Goal: Information Seeking & Learning: Compare options

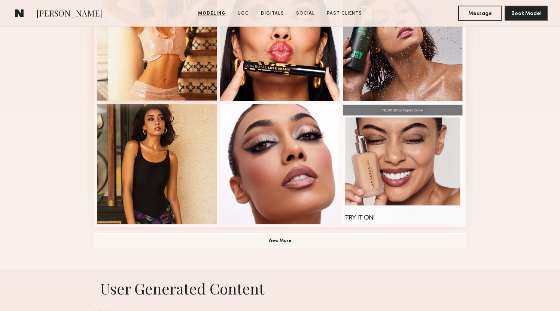
scroll to position [486, 0]
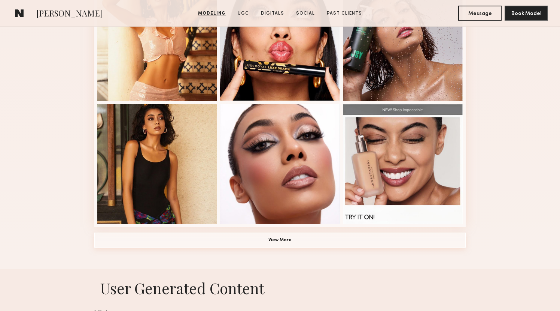
click at [232, 241] on button "View More" at bounding box center [280, 239] width 372 height 15
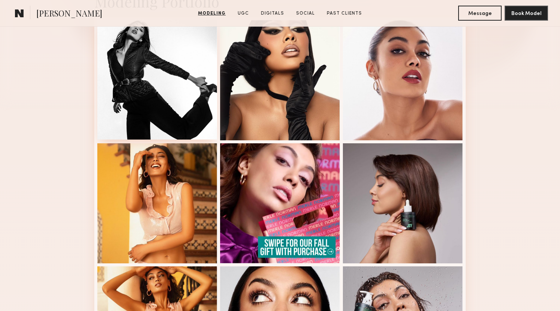
scroll to position [208, 0]
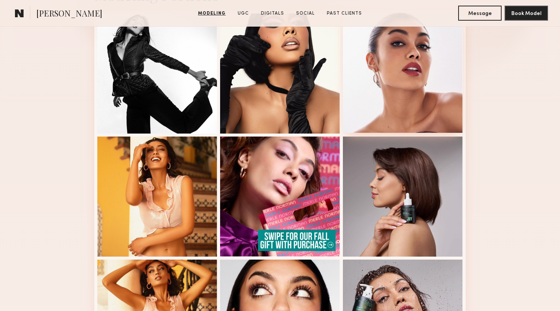
click at [420, 94] on div at bounding box center [403, 73] width 120 height 120
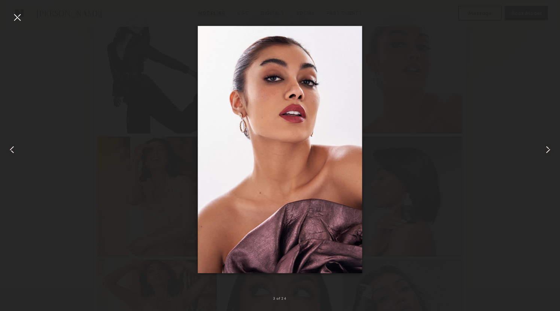
click at [166, 134] on div at bounding box center [280, 149] width 560 height 275
click at [157, 114] on div at bounding box center [280, 149] width 560 height 275
click at [23, 13] on div at bounding box center [280, 149] width 560 height 275
click at [18, 16] on div at bounding box center [17, 17] width 12 height 12
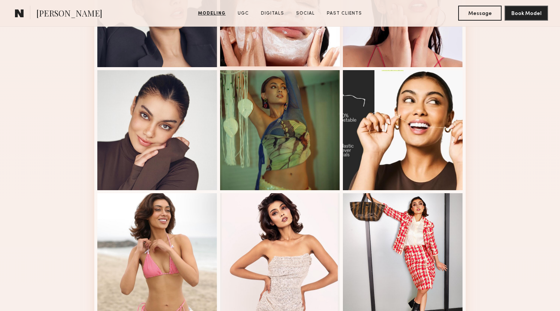
scroll to position [766, 0]
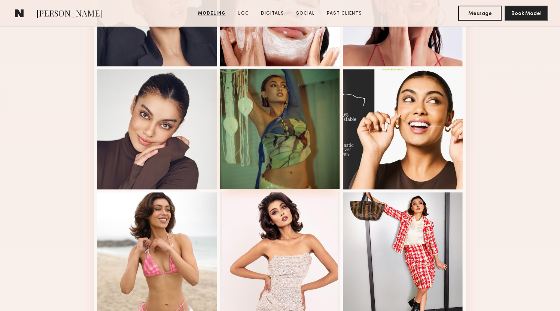
click at [290, 117] on div at bounding box center [280, 129] width 120 height 120
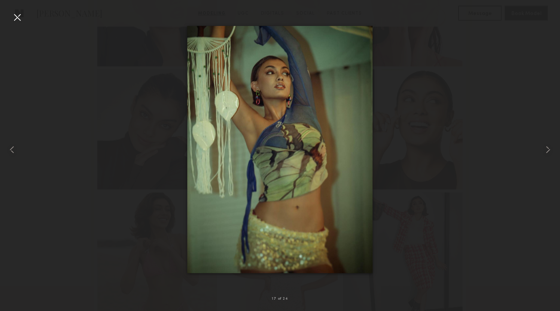
click at [156, 140] on div at bounding box center [280, 149] width 560 height 275
click at [127, 97] on div at bounding box center [280, 149] width 560 height 275
click at [19, 15] on div at bounding box center [17, 17] width 12 height 12
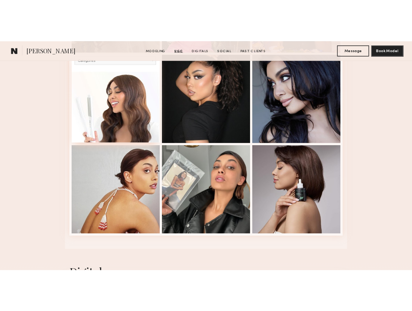
scroll to position [1681, 0]
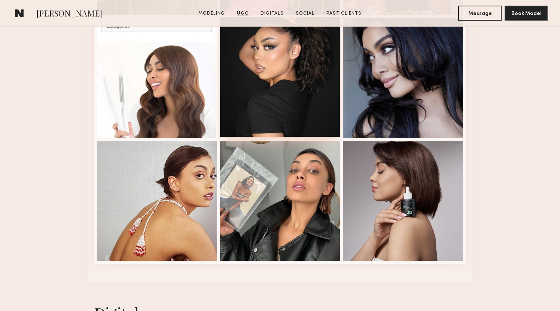
click at [265, 70] on div at bounding box center [280, 77] width 120 height 120
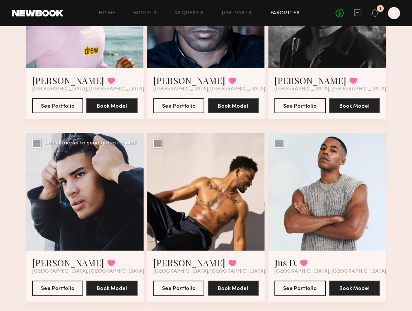
scroll to position [2320, 0]
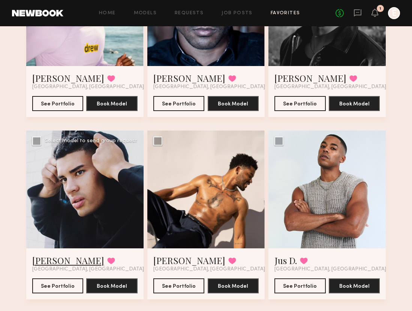
click at [52, 261] on link "[PERSON_NAME]" at bounding box center [68, 260] width 72 height 12
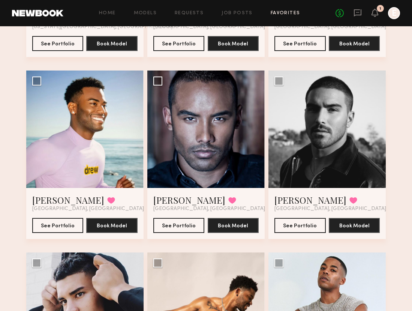
scroll to position [2200, 0]
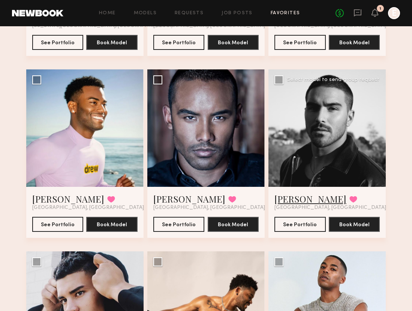
click at [285, 196] on link "Lucas P." at bounding box center [310, 199] width 72 height 12
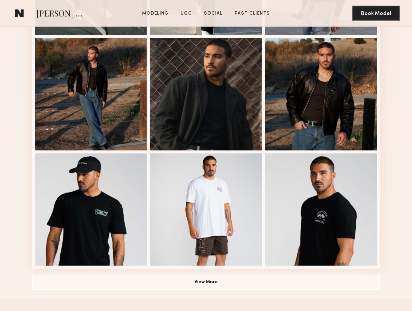
scroll to position [448, 0]
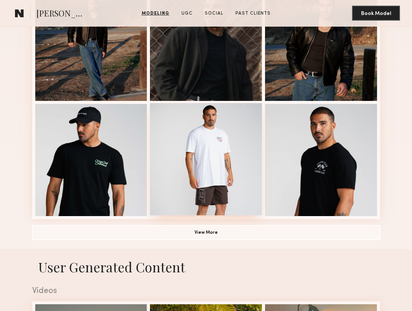
click at [222, 171] on div at bounding box center [206, 159] width 112 height 112
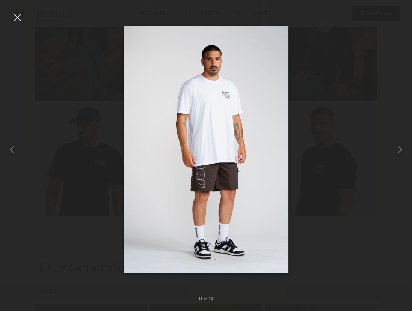
click at [273, 12] on nb-gallery-light "11 of 12" at bounding box center [206, 155] width 412 height 311
click at [17, 22] on div at bounding box center [17, 17] width 12 height 12
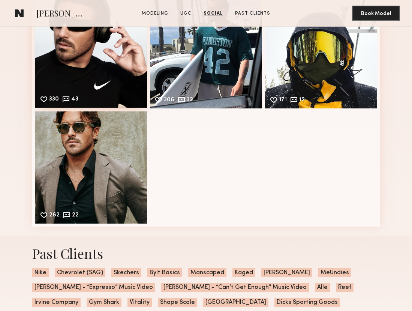
scroll to position [1190, 0]
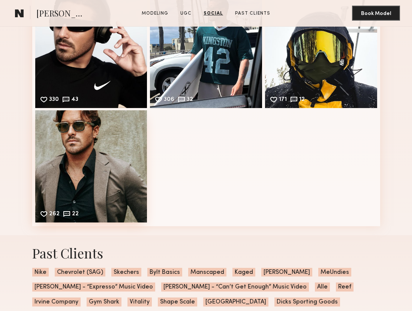
click at [83, 200] on div "262 22 Likes & comments displayed to show model’s engagement" at bounding box center [91, 166] width 112 height 112
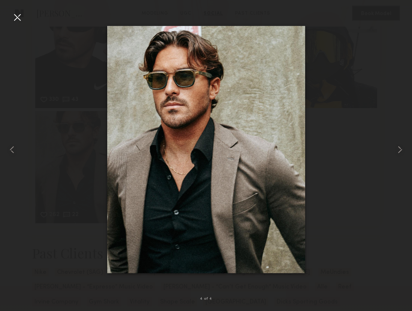
click at [22, 12] on div at bounding box center [17, 17] width 12 height 12
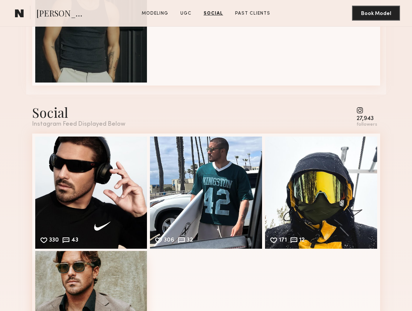
scroll to position [1050, 0]
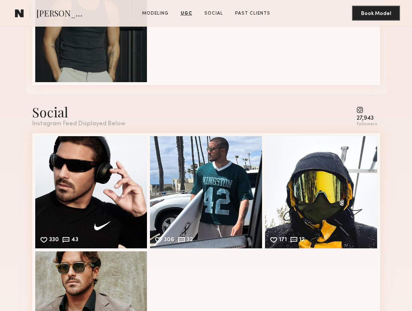
click at [360, 111] on common-icon at bounding box center [366, 109] width 21 height 7
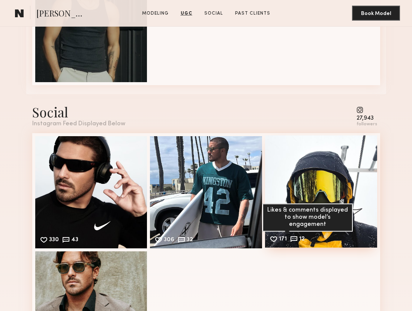
click at [294, 238] on common-icon at bounding box center [294, 239] width 8 height 8
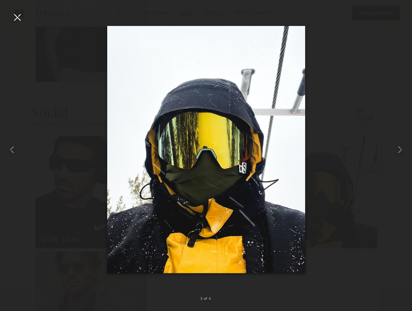
click at [231, 263] on img at bounding box center [206, 149] width 198 height 247
click at [111, 123] on img at bounding box center [206, 149] width 198 height 247
click at [98, 114] on div at bounding box center [206, 149] width 412 height 275
click at [17, 16] on div at bounding box center [17, 17] width 12 height 12
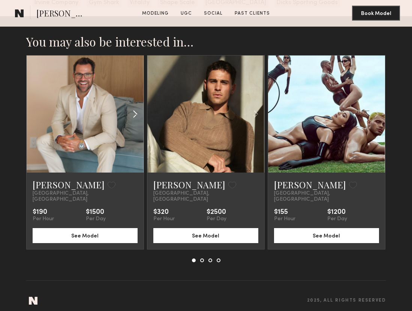
scroll to position [1489, 0]
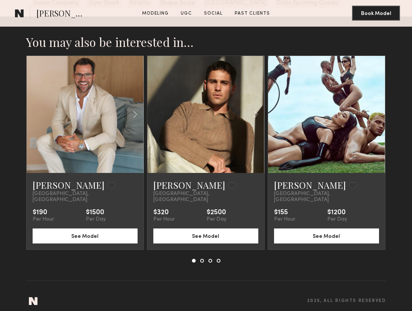
click at [159, 9] on section "Modeling UGC Social Past Clients" at bounding box center [206, 12] width 134 height 7
click at [17, 15] on common-icon at bounding box center [19, 13] width 9 height 10
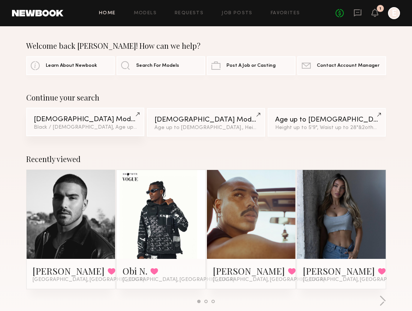
click at [120, 130] on link "Male Models Black / African American, Age up to 34 y.o. & 2 other filter s + 2" at bounding box center [85, 122] width 118 height 28
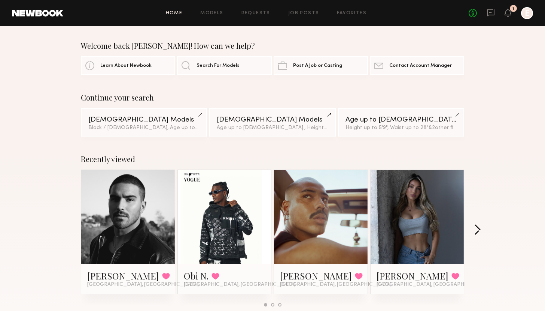
click at [411, 232] on button "button" at bounding box center [477, 230] width 7 height 12
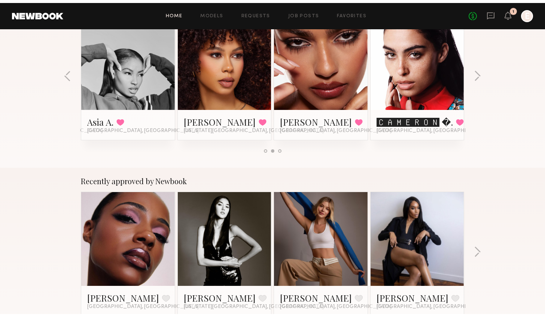
scroll to position [157, 0]
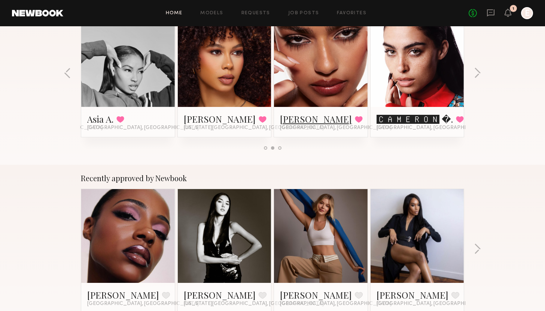
click at [294, 115] on link "Sabrina A." at bounding box center [316, 119] width 72 height 12
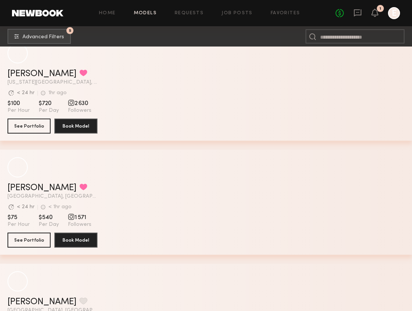
scroll to position [3559, 0]
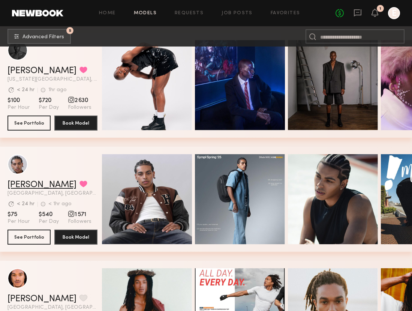
click at [33, 186] on link "[PERSON_NAME]" at bounding box center [41, 184] width 69 height 9
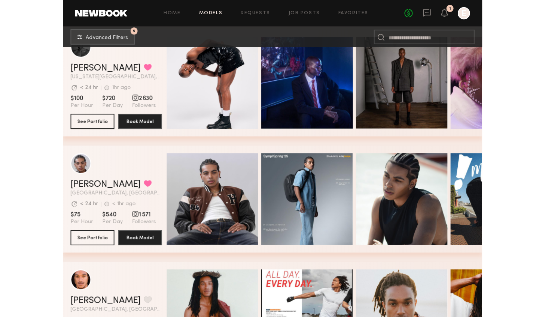
scroll to position [3563, 0]
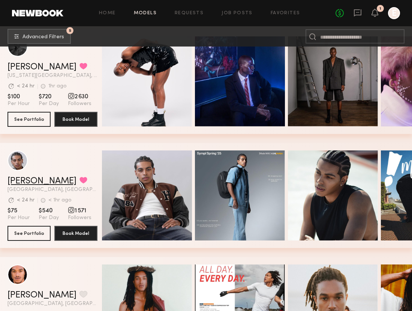
click at [34, 177] on link "[PERSON_NAME]" at bounding box center [41, 180] width 69 height 9
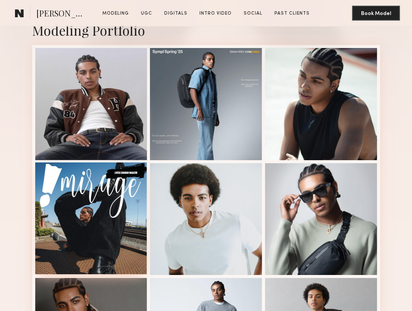
scroll to position [160, 0]
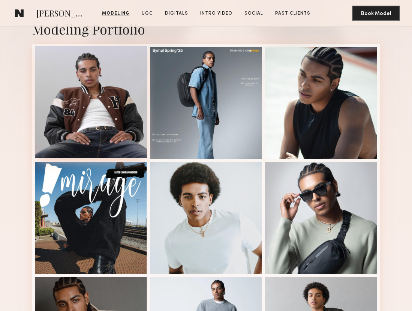
click at [106, 127] on div at bounding box center [91, 102] width 112 height 112
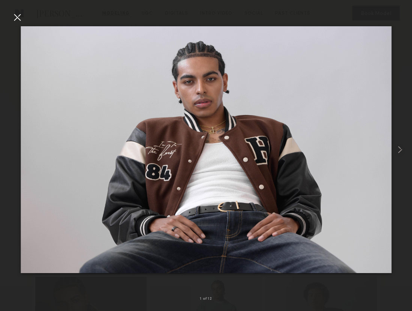
click at [272, 0] on nb-gallery-light "1 of 12" at bounding box center [206, 155] width 412 height 311
click at [16, 21] on div at bounding box center [17, 17] width 12 height 12
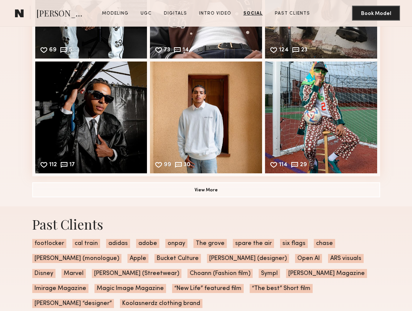
scroll to position [2215, 0]
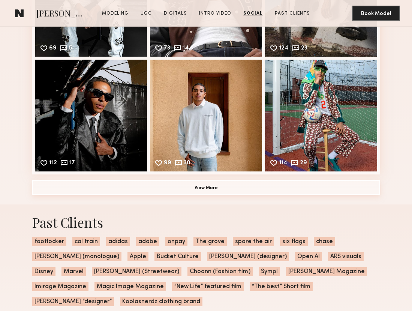
click at [209, 186] on button "View More" at bounding box center [206, 187] width 348 height 15
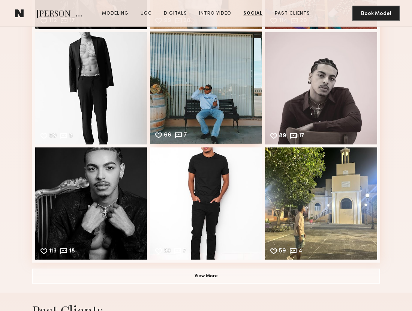
scroll to position [2360, 0]
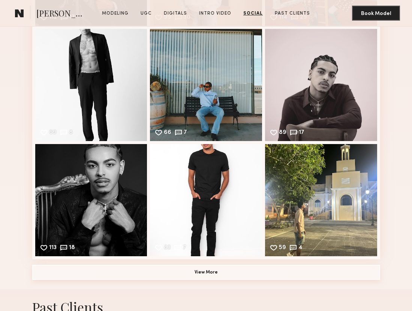
click at [201, 275] on button "View More" at bounding box center [206, 271] width 348 height 15
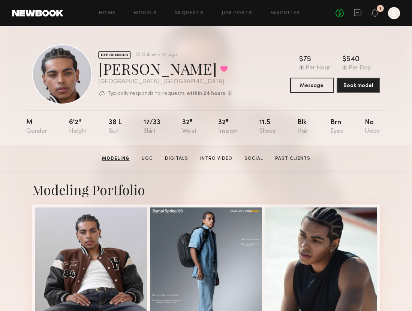
scroll to position [0, 0]
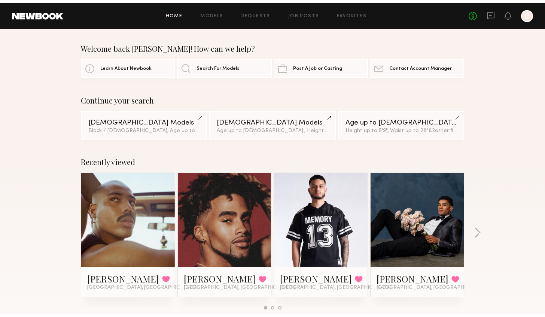
scroll to position [55, 0]
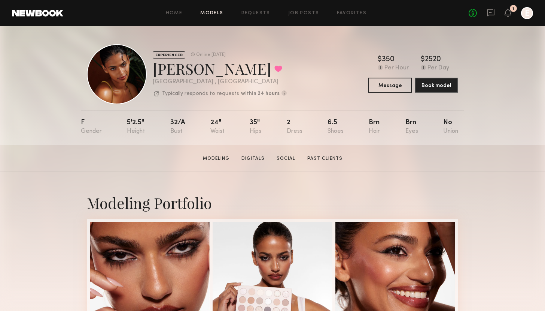
click at [213, 13] on link "Models" at bounding box center [211, 13] width 23 height 5
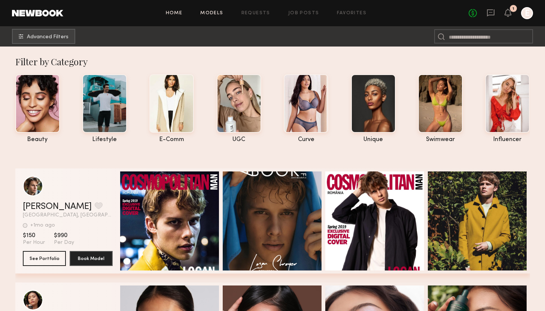
click at [175, 11] on link "Home" at bounding box center [174, 13] width 17 height 5
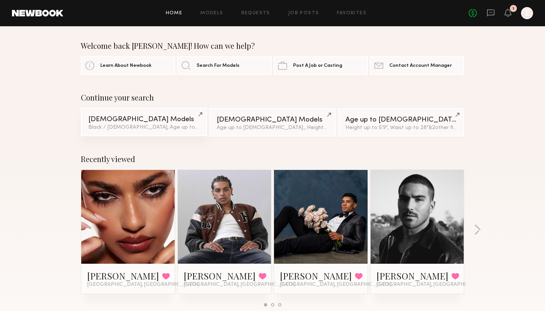
click at [151, 125] on div "Black / African American, Age up to 34 y.o. & 2 other filter s + 2" at bounding box center [143, 127] width 111 height 5
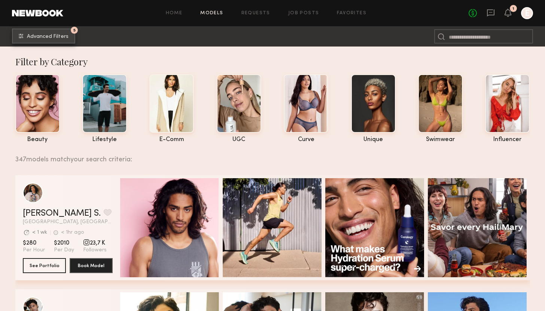
click at [38, 30] on button "5 Advanced Filters" at bounding box center [43, 35] width 63 height 15
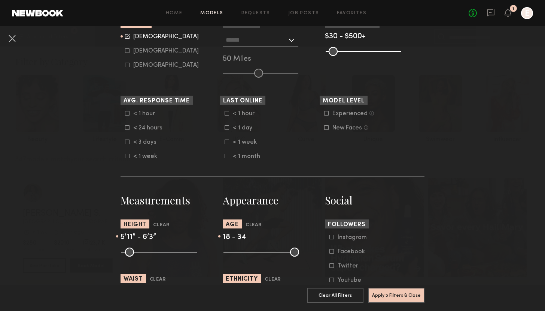
scroll to position [219, 0]
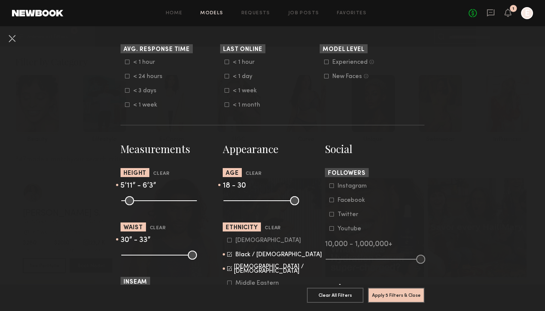
drag, startPoint x: 263, startPoint y: 199, endPoint x: 254, endPoint y: 198, distance: 9.1
type input "**"
click at [254, 198] on input "range" at bounding box center [262, 200] width 76 height 9
click at [391, 287] on button "Apply 5 Filters & Close" at bounding box center [396, 294] width 57 height 15
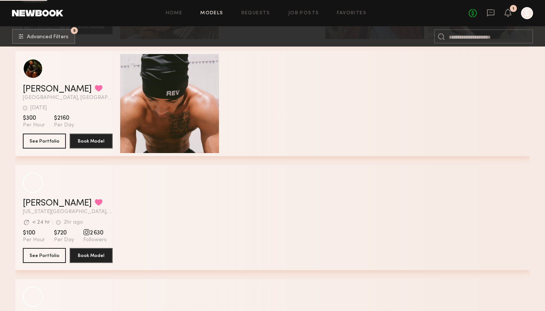
scroll to position [2014, 0]
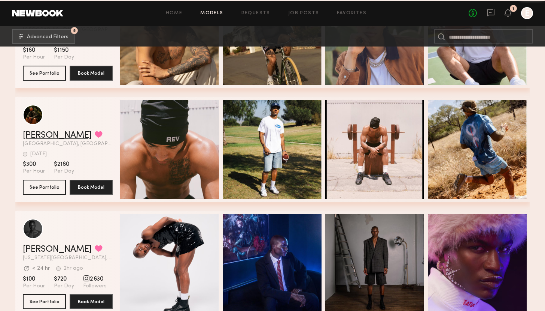
click at [43, 134] on link "[PERSON_NAME]" at bounding box center [57, 135] width 69 height 9
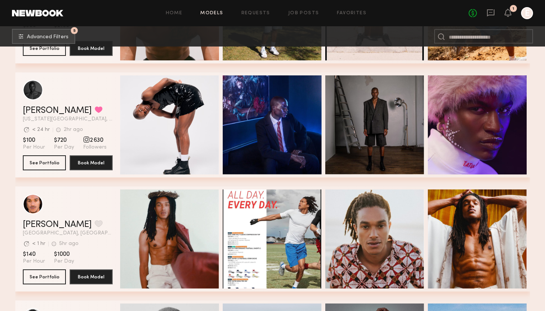
scroll to position [2153, 0]
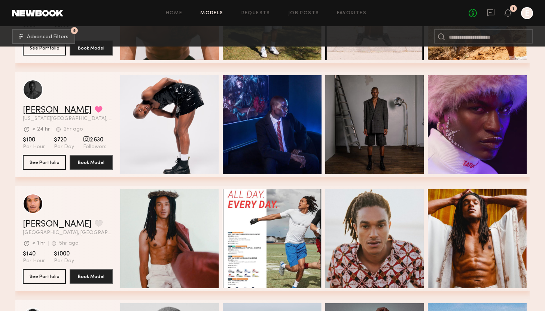
click at [56, 112] on link "Jordan W." at bounding box center [57, 110] width 69 height 9
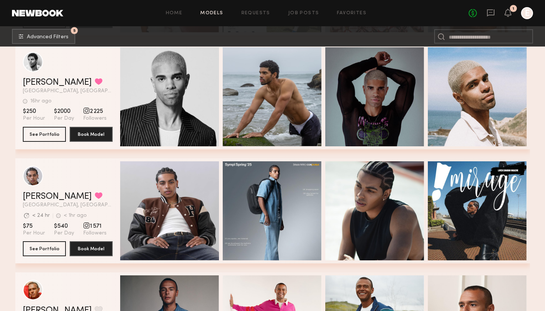
scroll to position [2410, 0]
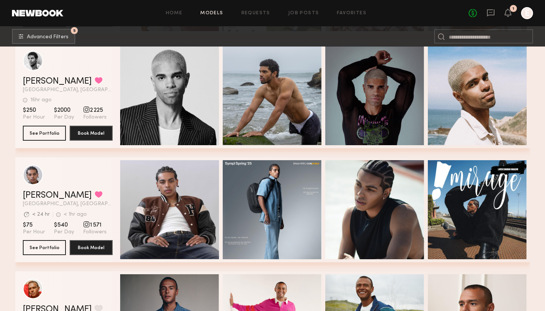
click at [55, 86] on div "Isaiah C. Favorited Los Angeles, CA 16hr ago Last Online" at bounding box center [68, 85] width 90 height 16
click at [55, 85] on link "Isaiah C." at bounding box center [57, 81] width 69 height 9
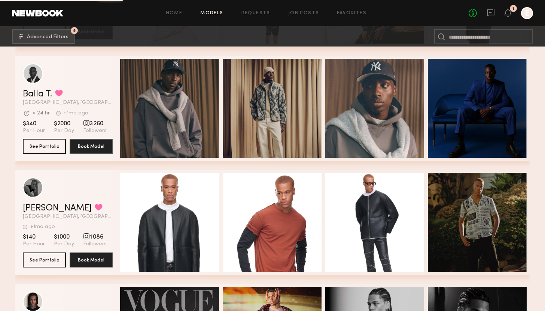
scroll to position [5245, 0]
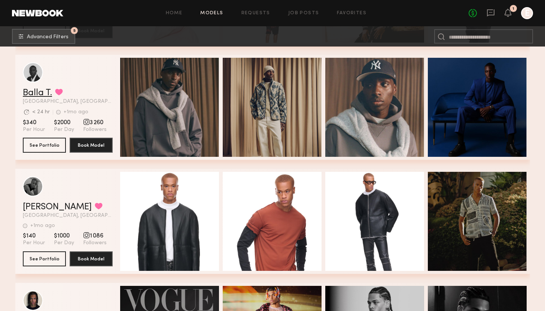
click at [43, 92] on link "Balla T." at bounding box center [37, 92] width 29 height 9
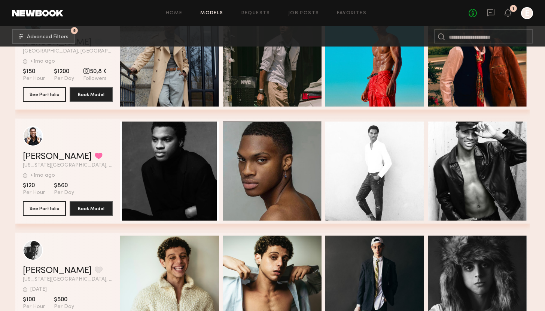
scroll to position [6429, 0]
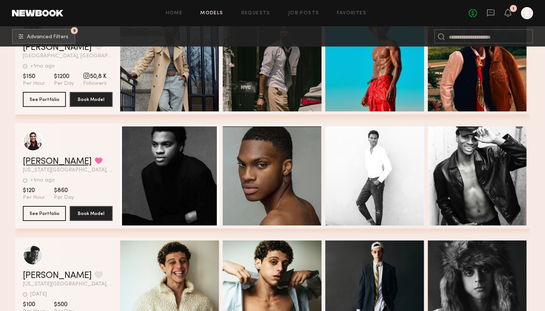
click at [40, 164] on link "Javid D." at bounding box center [57, 161] width 69 height 9
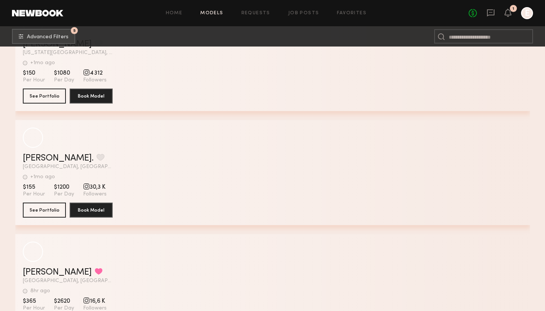
scroll to position [8361, 0]
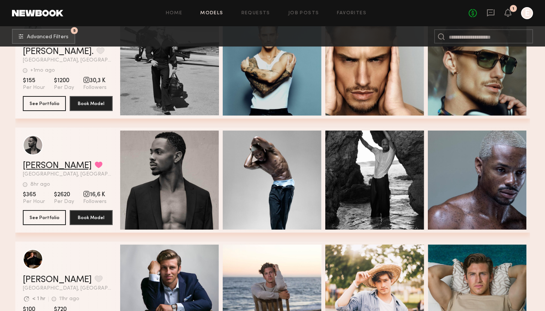
click at [57, 166] on link "Diorrion A." at bounding box center [57, 165] width 69 height 9
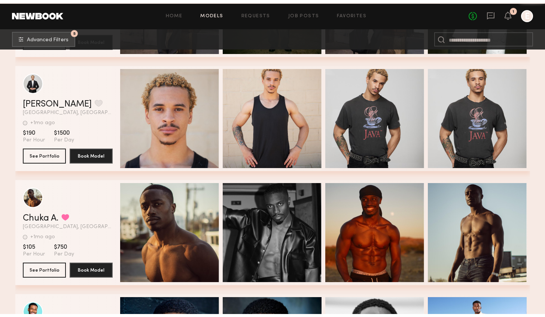
scroll to position [9450, 0]
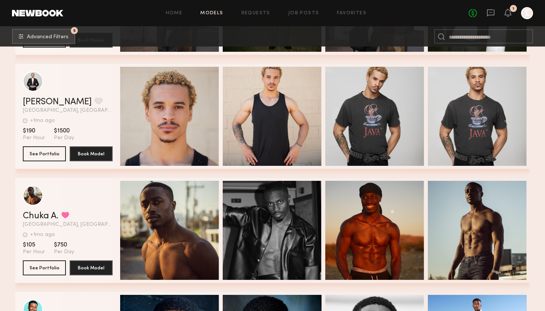
click at [40, 223] on span "Los Angeles, CA" at bounding box center [68, 224] width 90 height 5
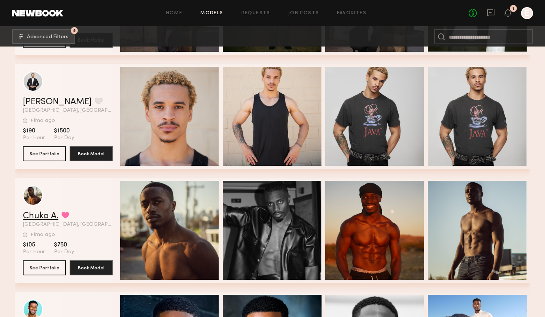
click at [46, 219] on link "Chuka A." at bounding box center [41, 215] width 36 height 9
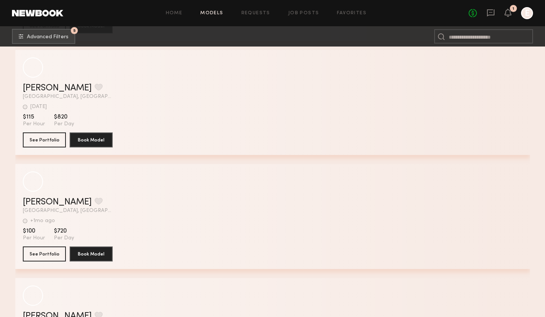
scroll to position [12767, 0]
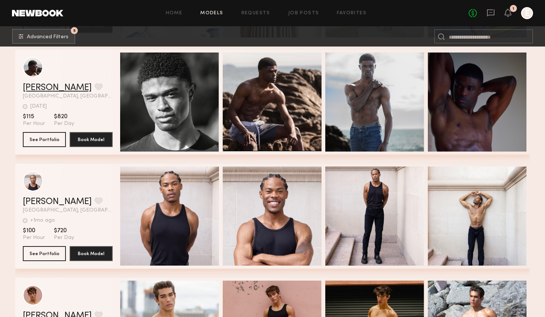
click at [59, 88] on link "Christion P." at bounding box center [57, 87] width 69 height 9
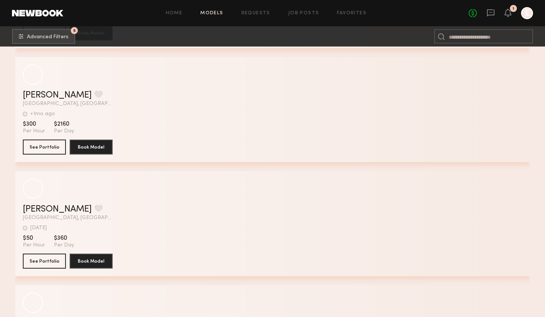
scroll to position [15142, 0]
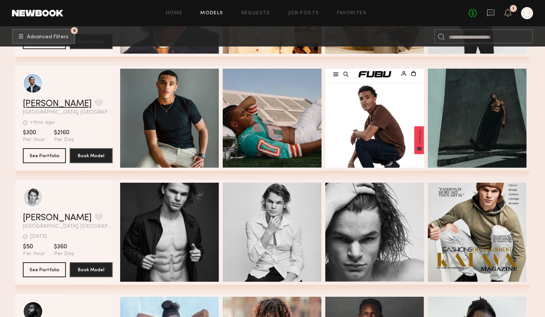
click at [46, 105] on link "[PERSON_NAME]" at bounding box center [57, 103] width 69 height 9
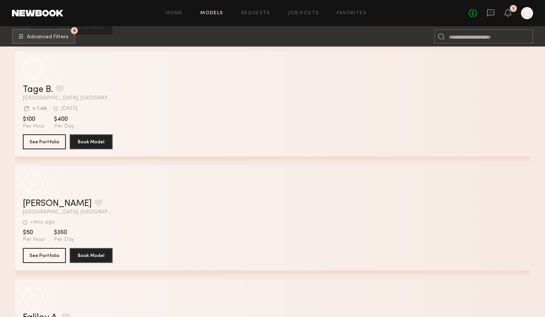
scroll to position [18318, 0]
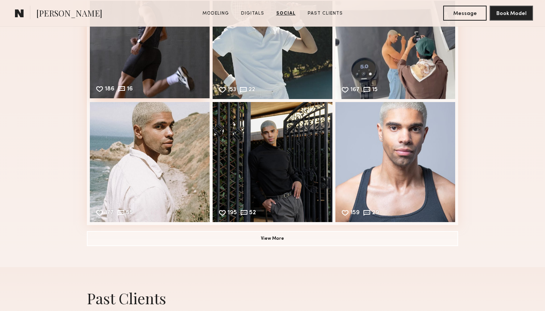
scroll to position [1128, 0]
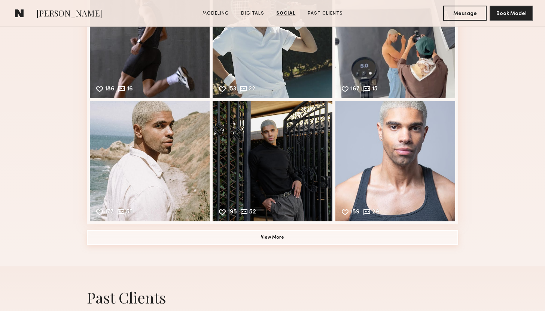
click at [239, 235] on button "View More" at bounding box center [273, 237] width 372 height 15
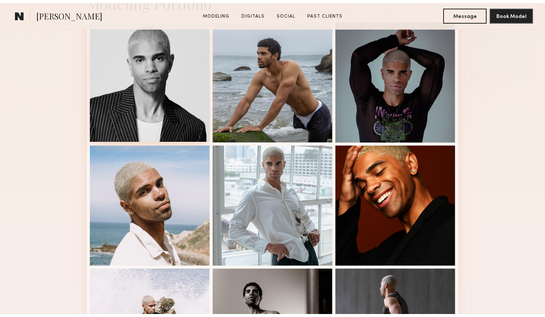
scroll to position [206, 0]
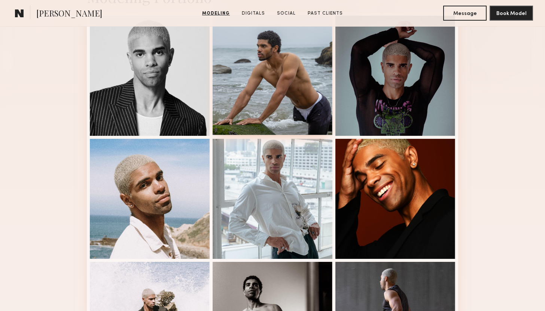
click at [272, 79] on div at bounding box center [273, 75] width 120 height 120
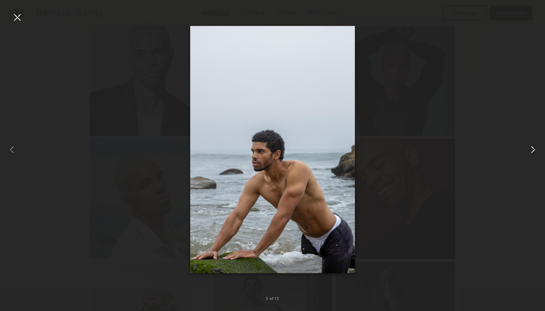
click at [536, 155] on common-icon at bounding box center [533, 149] width 12 height 12
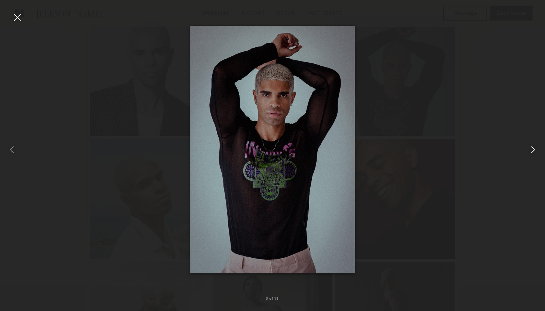
click at [536, 155] on common-icon at bounding box center [533, 149] width 12 height 12
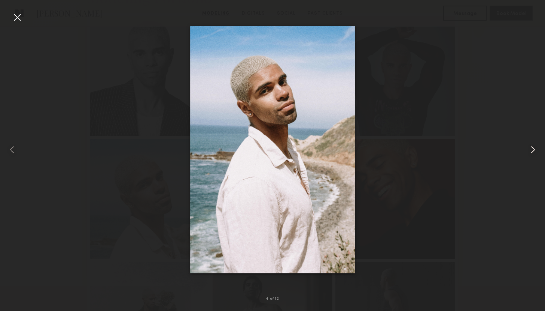
click at [536, 155] on common-icon at bounding box center [533, 149] width 12 height 12
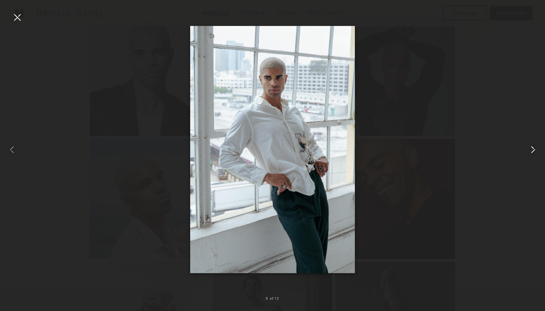
click at [536, 155] on common-icon at bounding box center [533, 149] width 12 height 12
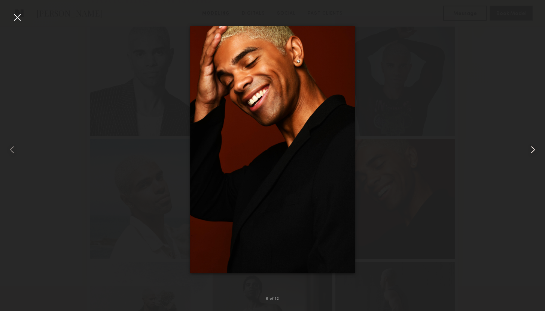
click at [536, 155] on common-icon at bounding box center [533, 149] width 12 height 12
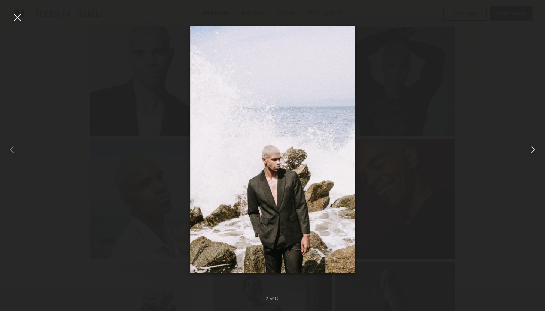
click at [536, 155] on common-icon at bounding box center [533, 149] width 12 height 12
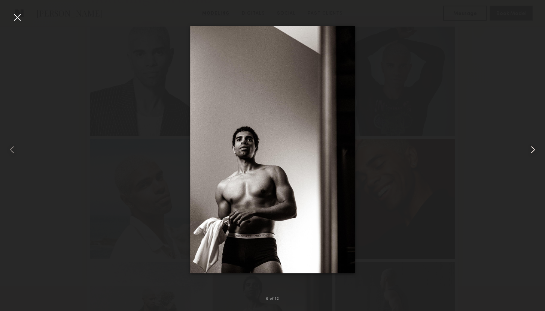
click at [536, 155] on common-icon at bounding box center [533, 149] width 12 height 12
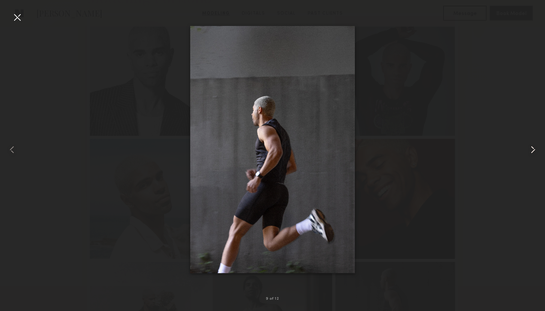
click at [536, 155] on common-icon at bounding box center [533, 149] width 12 height 12
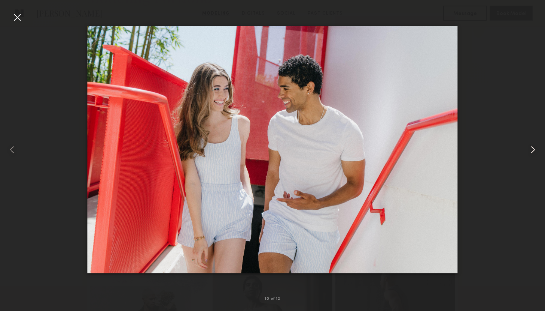
click at [536, 155] on common-icon at bounding box center [533, 149] width 12 height 12
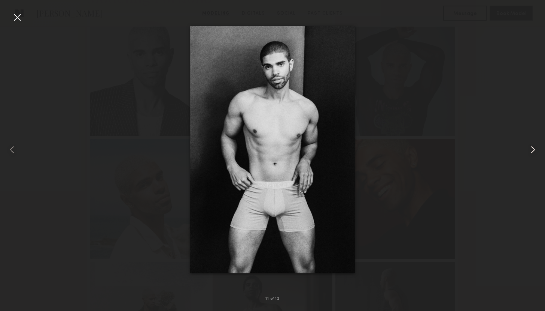
click at [536, 155] on common-icon at bounding box center [533, 149] width 12 height 12
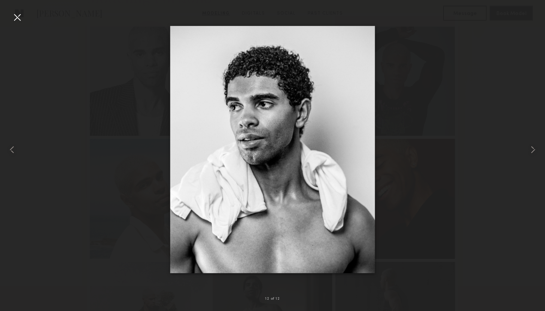
click at [496, 116] on div at bounding box center [272, 149] width 545 height 275
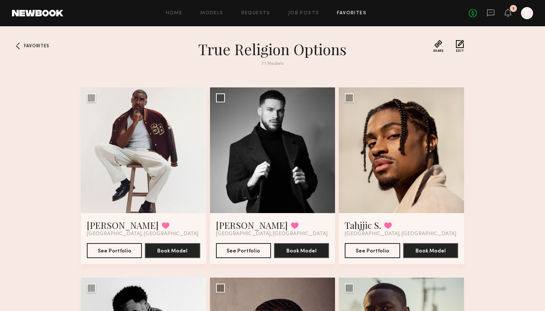
scroll to position [25, 0]
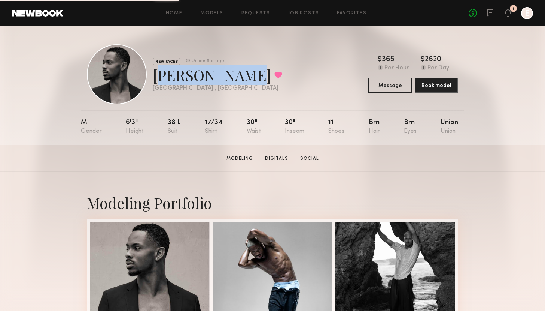
drag, startPoint x: 154, startPoint y: 72, endPoint x: 227, endPoint y: 75, distance: 73.1
click at [227, 75] on div "[PERSON_NAME] Favorited" at bounding box center [218, 75] width 130 height 20
copy div "[PERSON_NAME]"
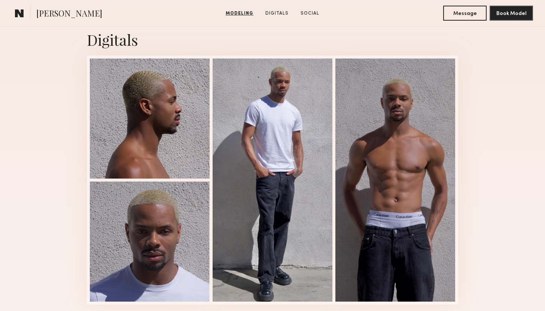
scroll to position [748, 0]
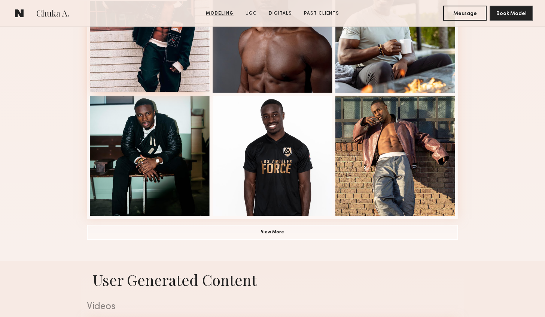
scroll to position [495, 0]
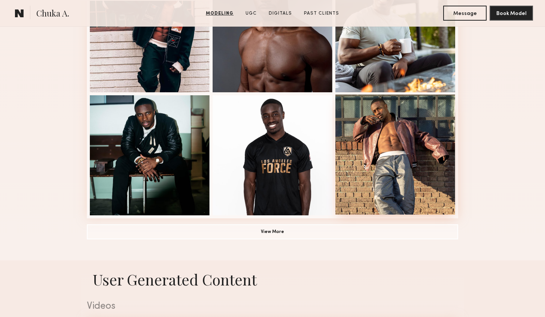
click at [378, 192] on div at bounding box center [396, 154] width 120 height 120
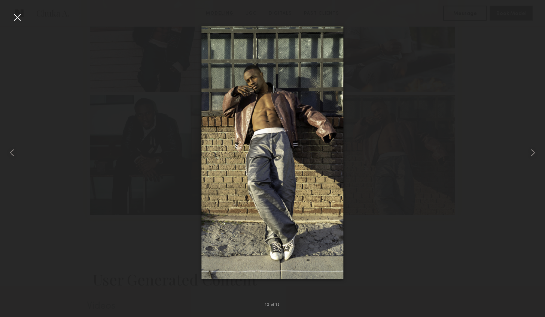
click at [377, 118] on div at bounding box center [272, 152] width 545 height 281
click at [22, 19] on div at bounding box center [17, 17] width 12 height 12
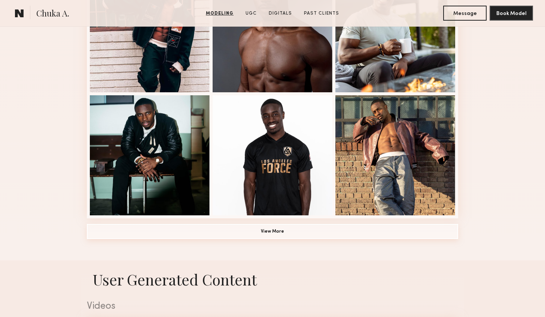
click at [265, 232] on button "View More" at bounding box center [273, 231] width 372 height 15
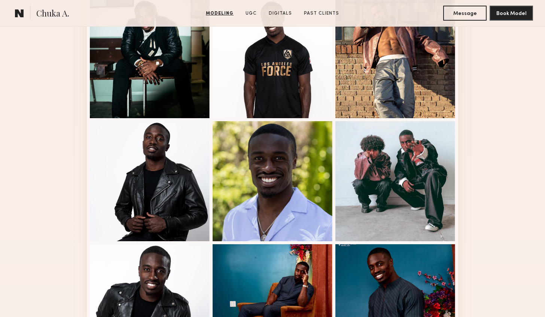
scroll to position [370, 0]
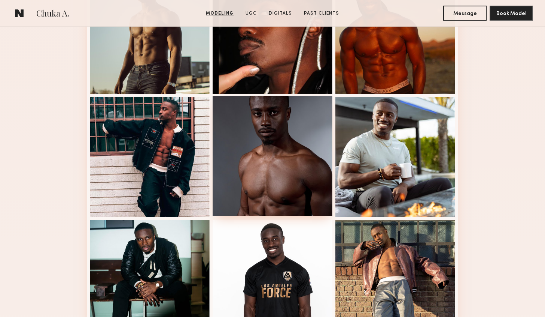
click at [286, 163] on div at bounding box center [273, 156] width 120 height 120
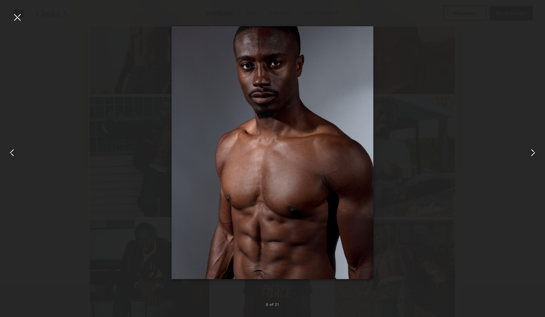
click at [18, 13] on div at bounding box center [17, 17] width 12 height 12
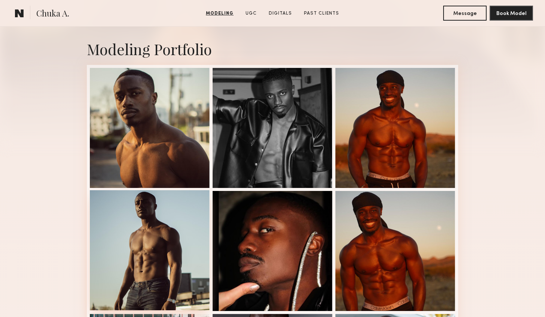
scroll to position [153, 0]
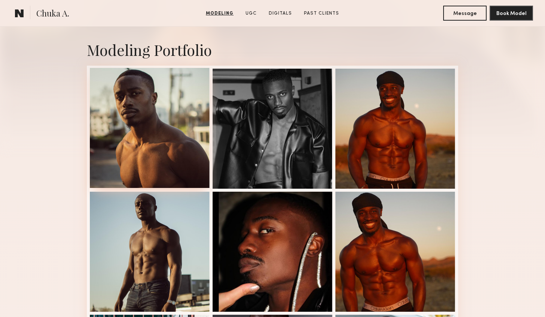
click at [163, 152] on div at bounding box center [150, 128] width 120 height 120
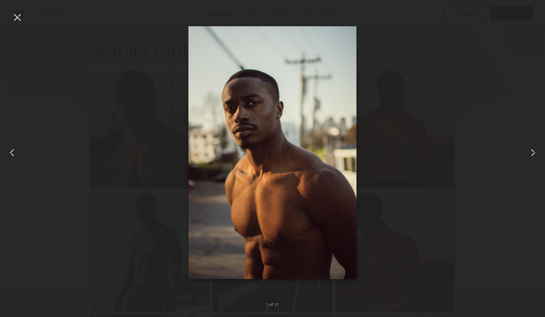
click at [125, 75] on div at bounding box center [272, 152] width 545 height 281
click at [18, 12] on div at bounding box center [17, 17] width 12 height 12
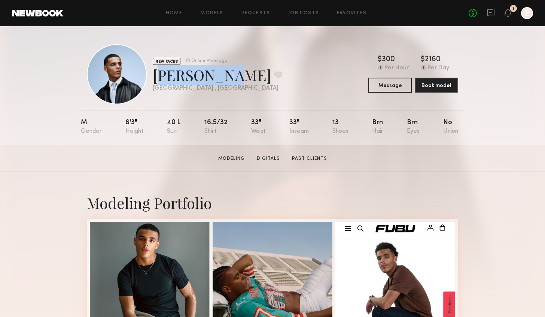
drag, startPoint x: 152, startPoint y: 76, endPoint x: 220, endPoint y: 76, distance: 67.8
click at [220, 76] on div "NEW FACES Online +1mo ago Roanen C. Favorite [GEOGRAPHIC_DATA] , [GEOGRAPHIC_DA…" at bounding box center [185, 74] width 196 height 60
copy div "[PERSON_NAME]"
